Goal: Task Accomplishment & Management: Use online tool/utility

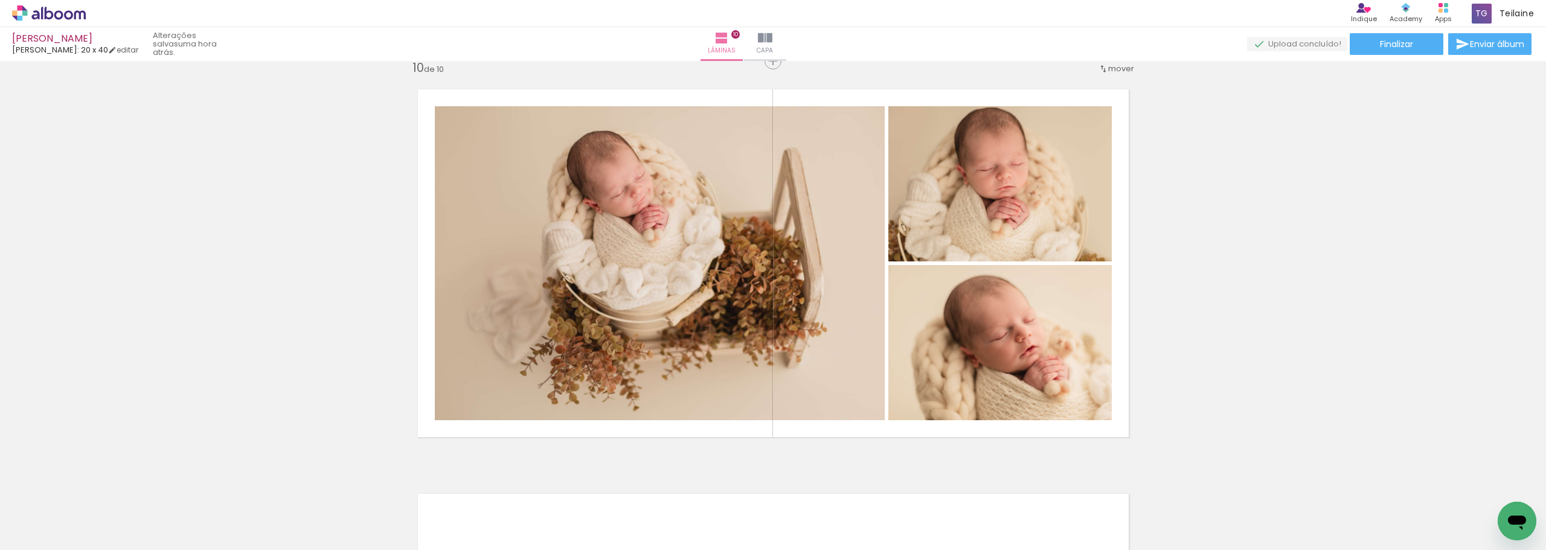
scroll to position [0, 1127]
click at [48, 15] on icon at bounding box center [49, 13] width 74 height 16
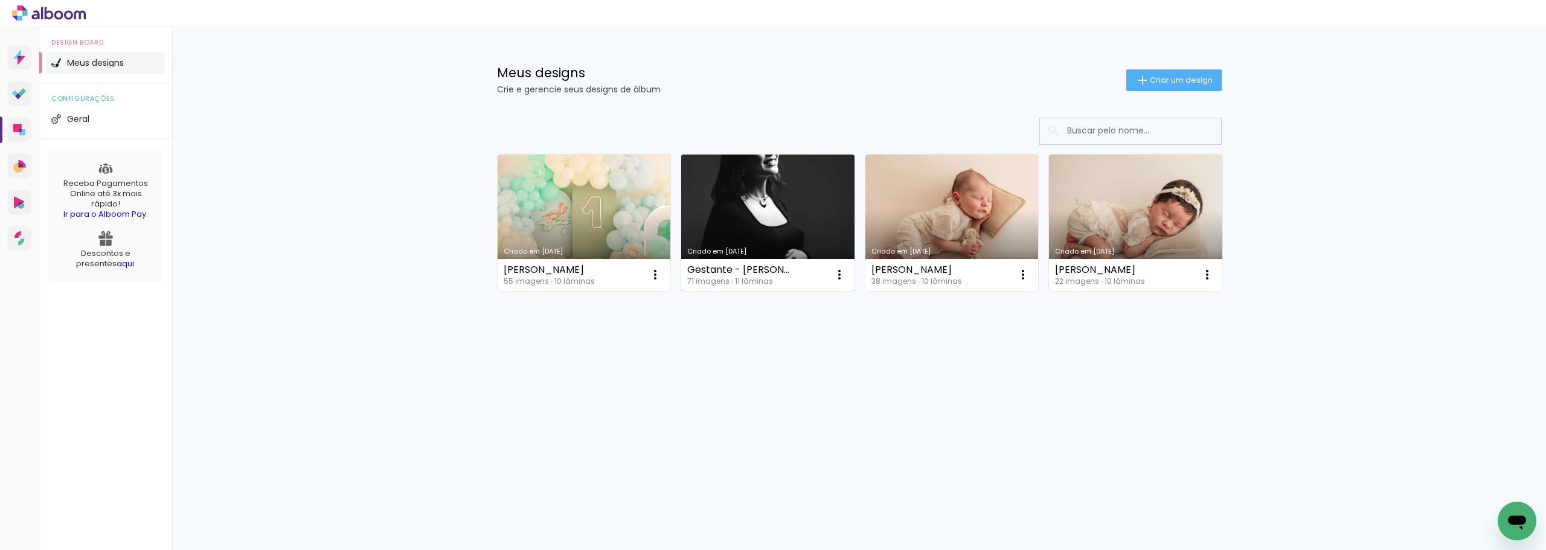
click at [790, 253] on div "Criado em [DATE]" at bounding box center [767, 251] width 161 height 7
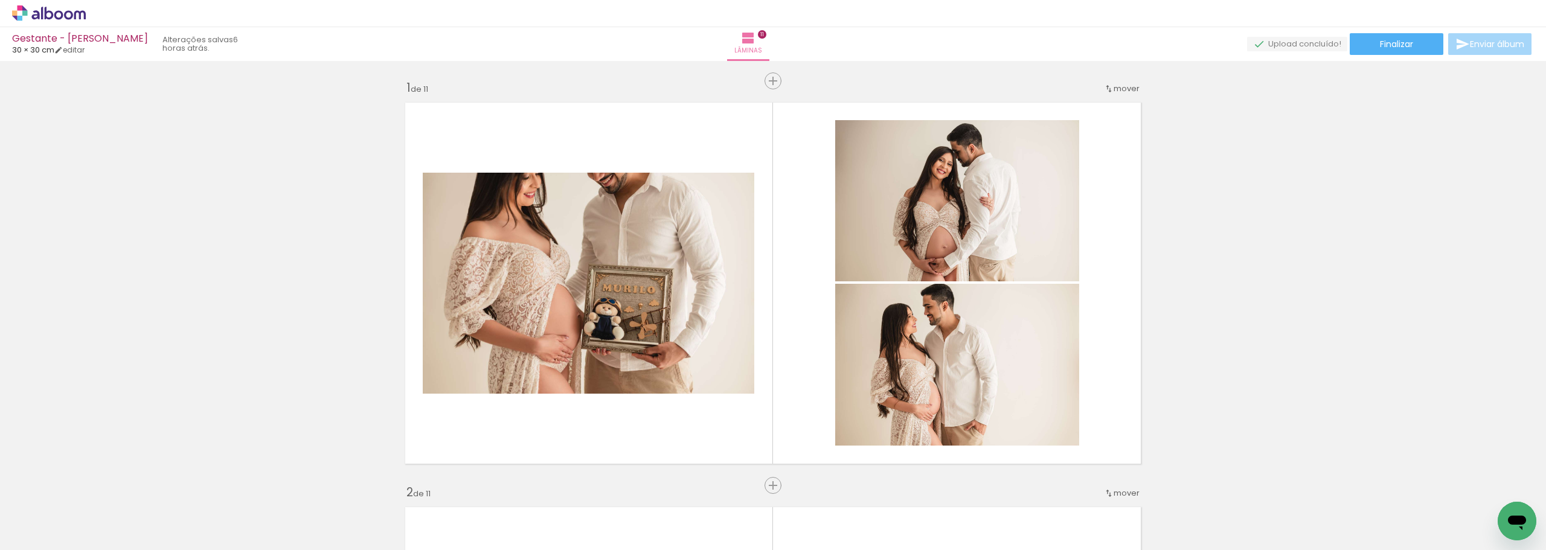
scroll to position [0, 3360]
